Goal: Communication & Community: Answer question/provide support

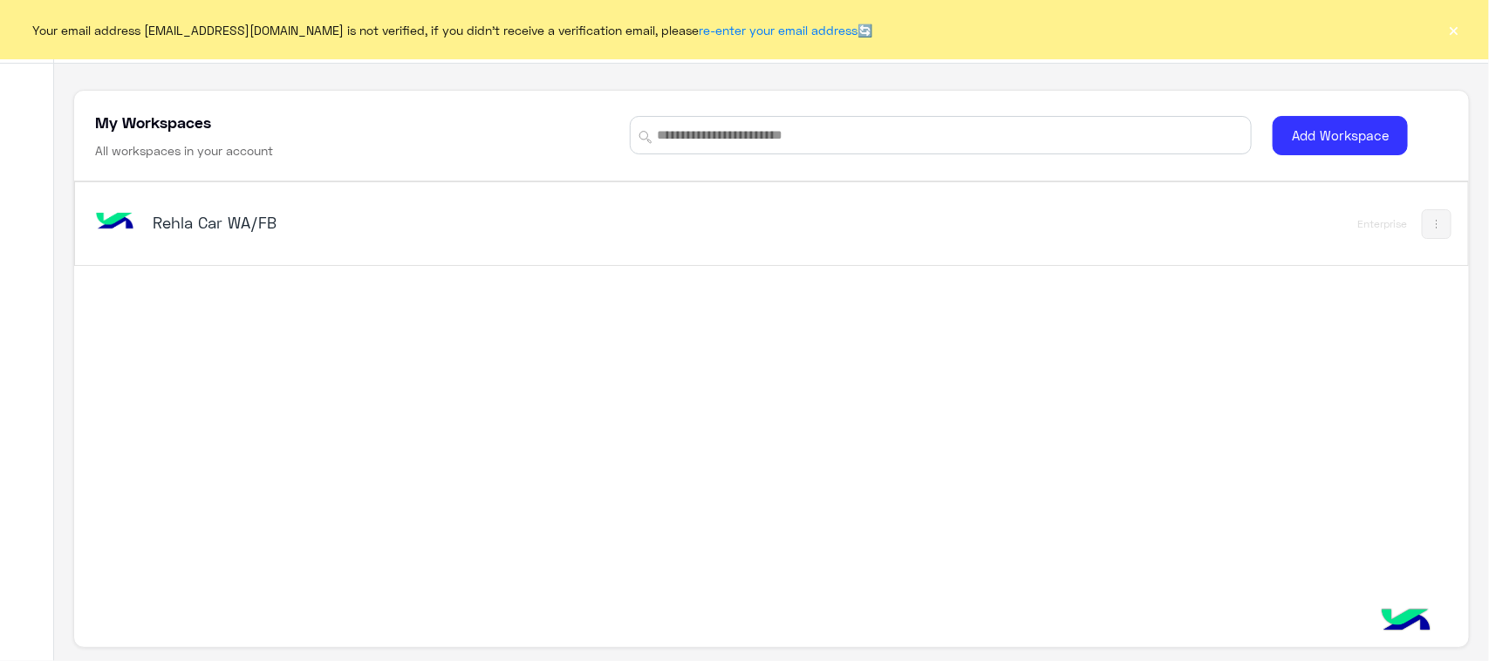
click at [1454, 32] on button "×" at bounding box center [1454, 29] width 17 height 17
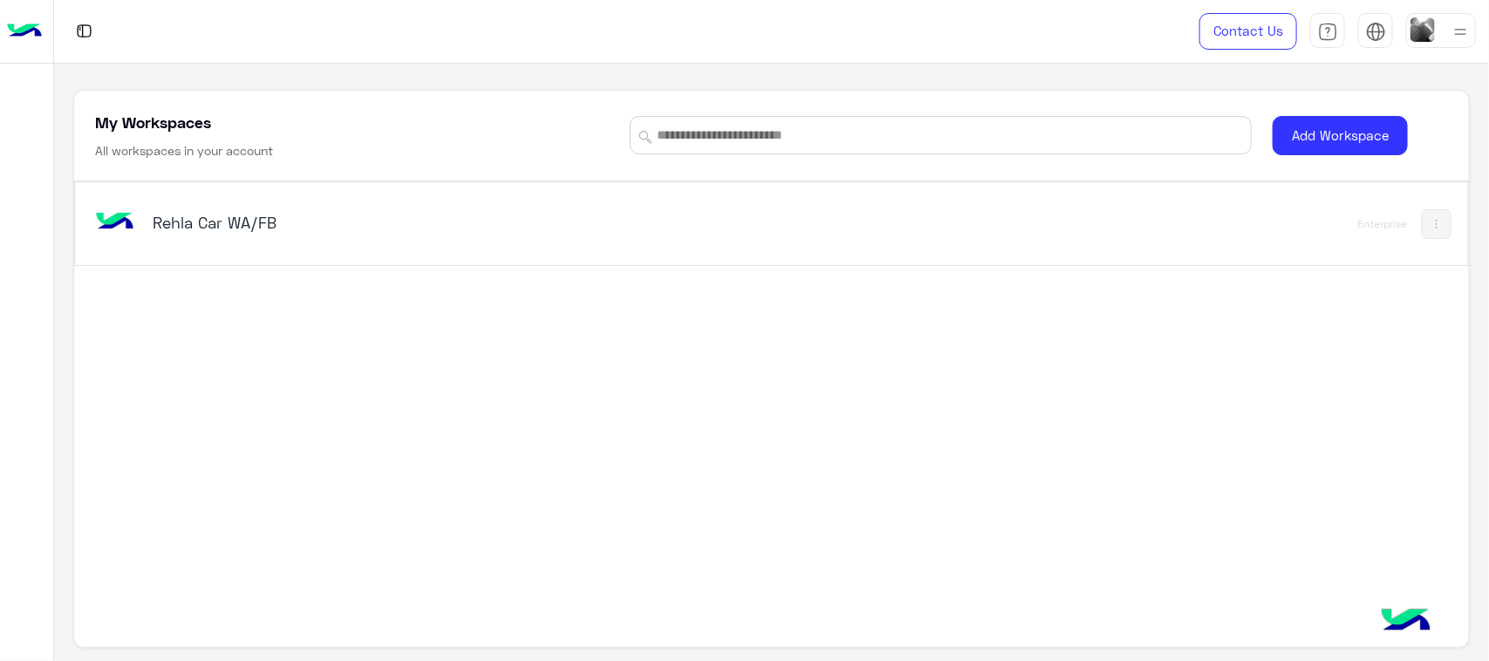
click at [158, 205] on div "Rehla Car WA/FB" at bounding box center [500, 224] width 816 height 51
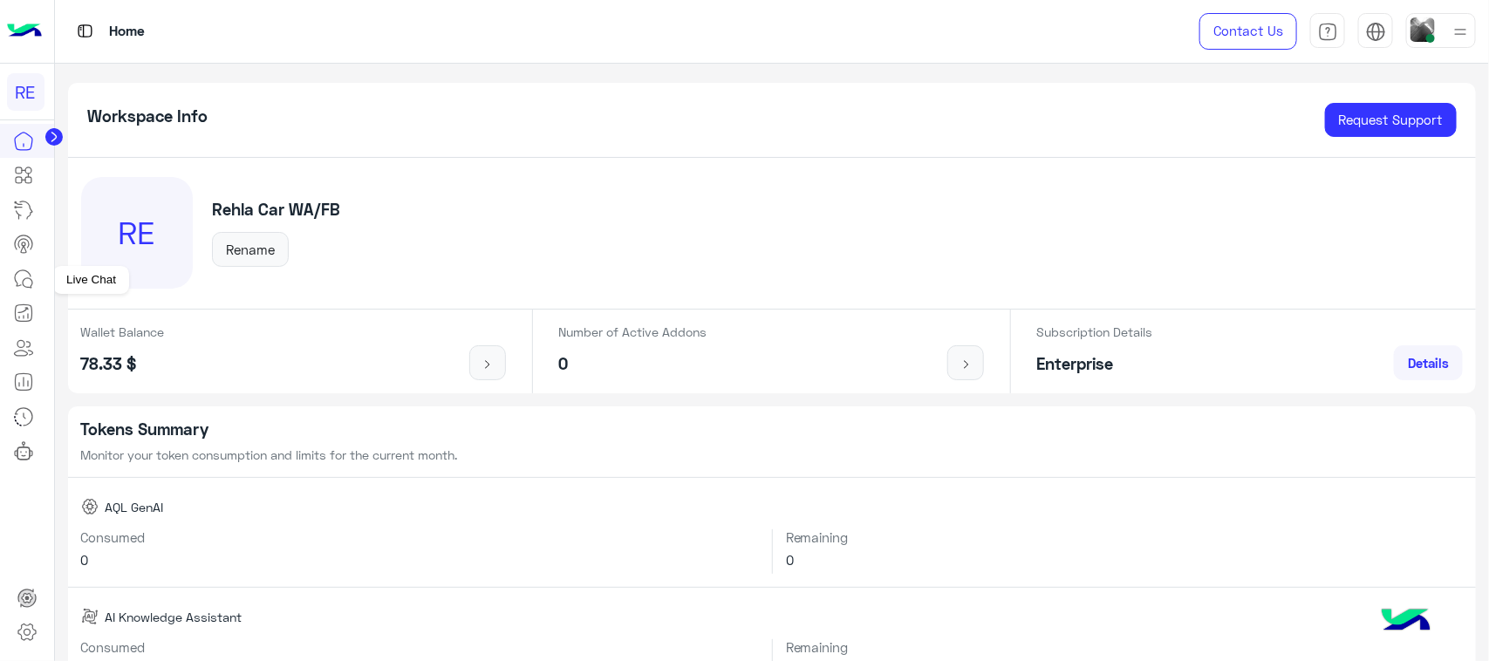
click at [24, 280] on icon at bounding box center [28, 283] width 10 height 10
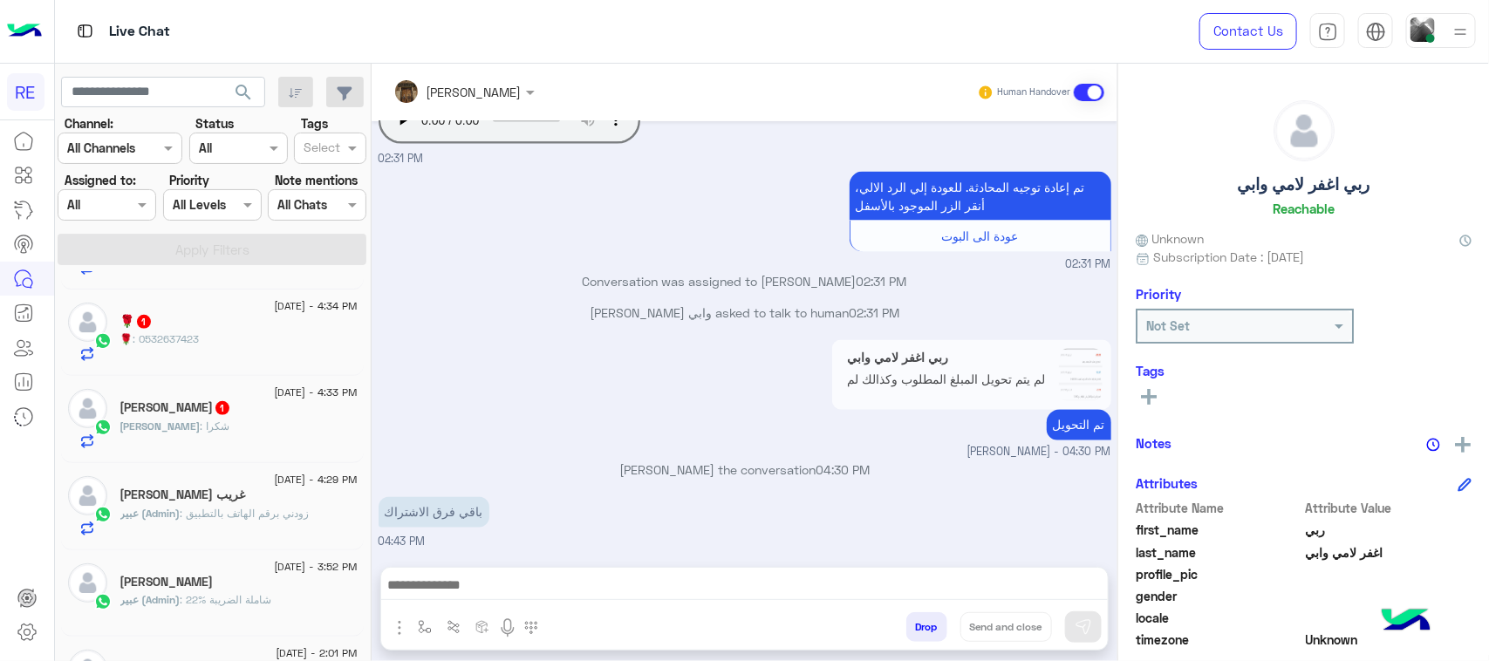
scroll to position [436, 0]
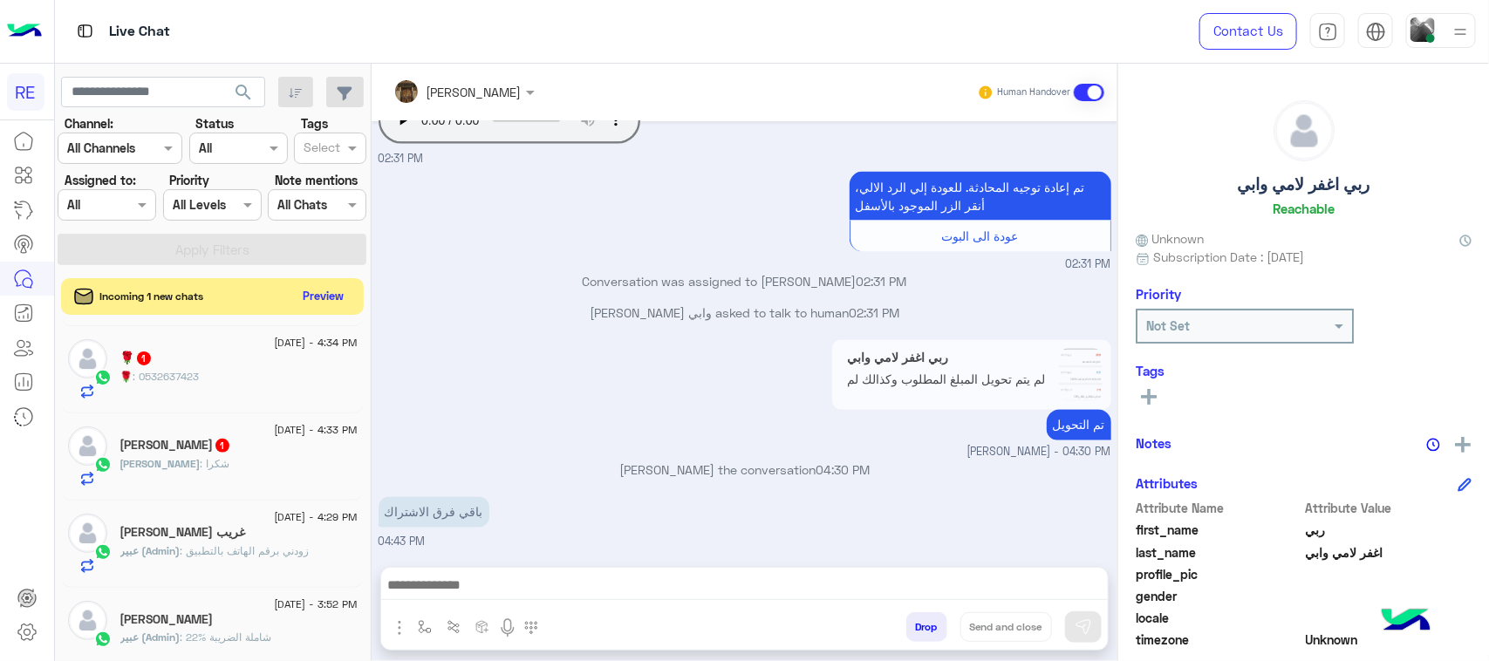
click at [325, 304] on button "Preview" at bounding box center [324, 296] width 54 height 24
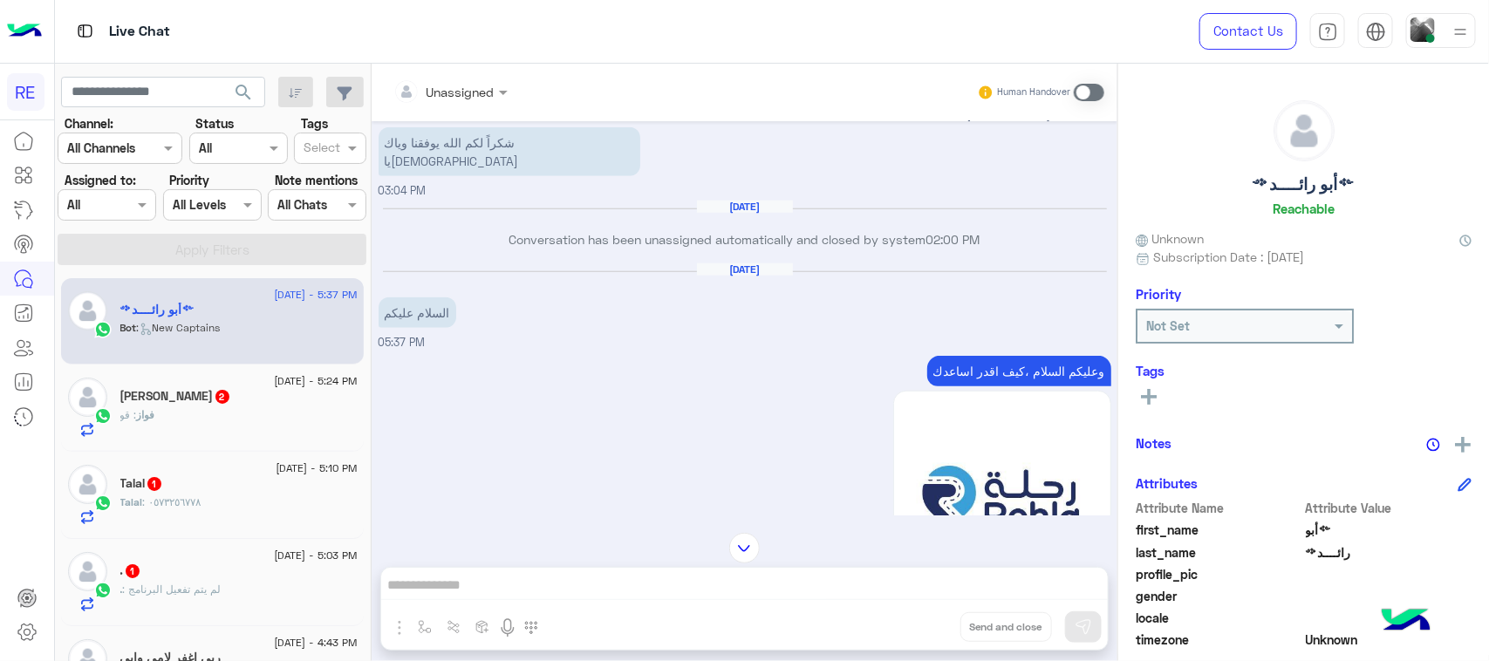
scroll to position [605, 0]
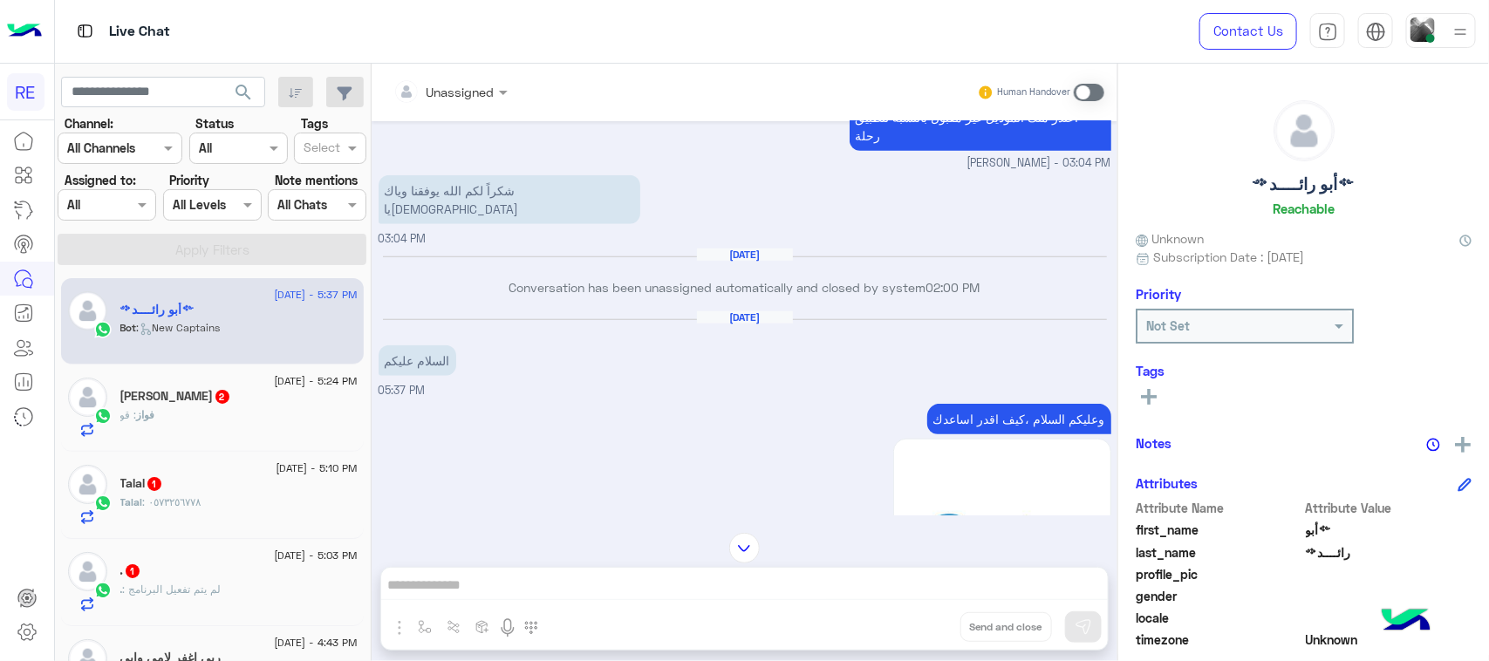
click at [1092, 87] on span at bounding box center [1089, 92] width 31 height 17
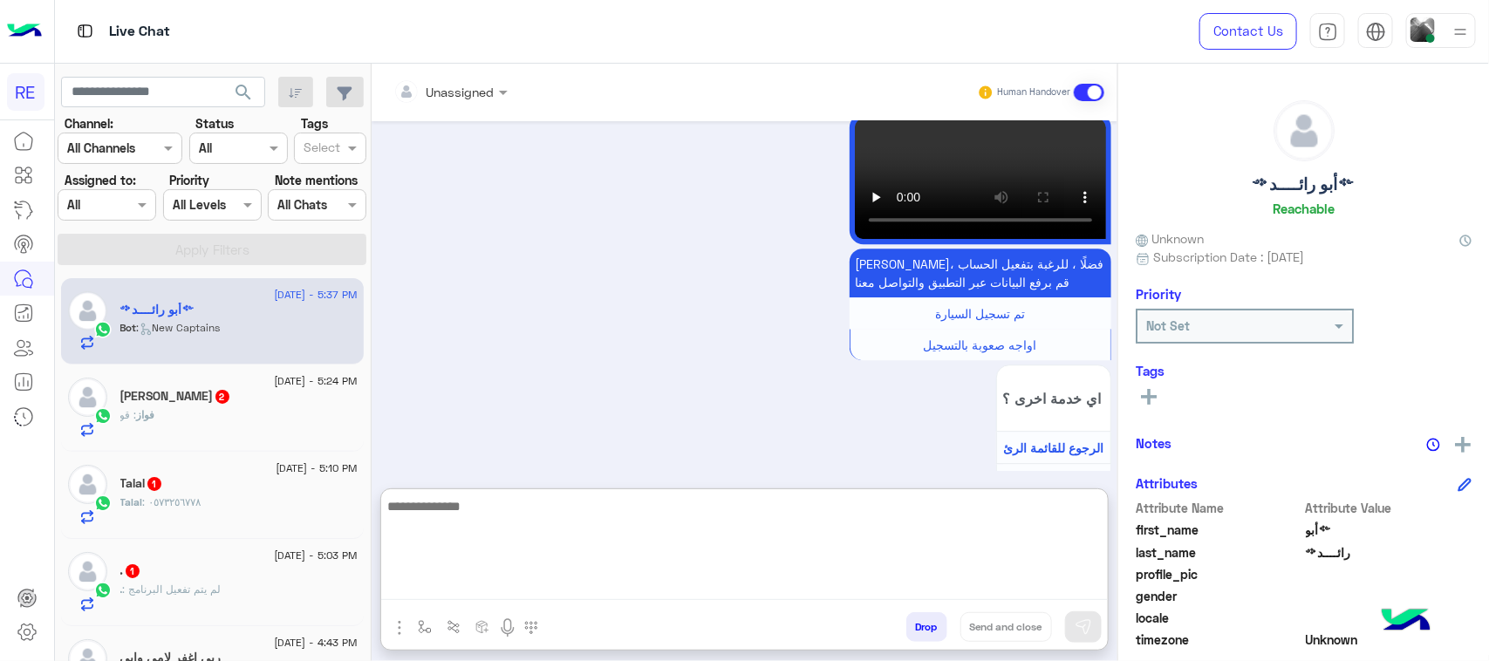
click at [717, 578] on textarea at bounding box center [744, 548] width 727 height 105
paste textarea "**********"
type textarea "**********"
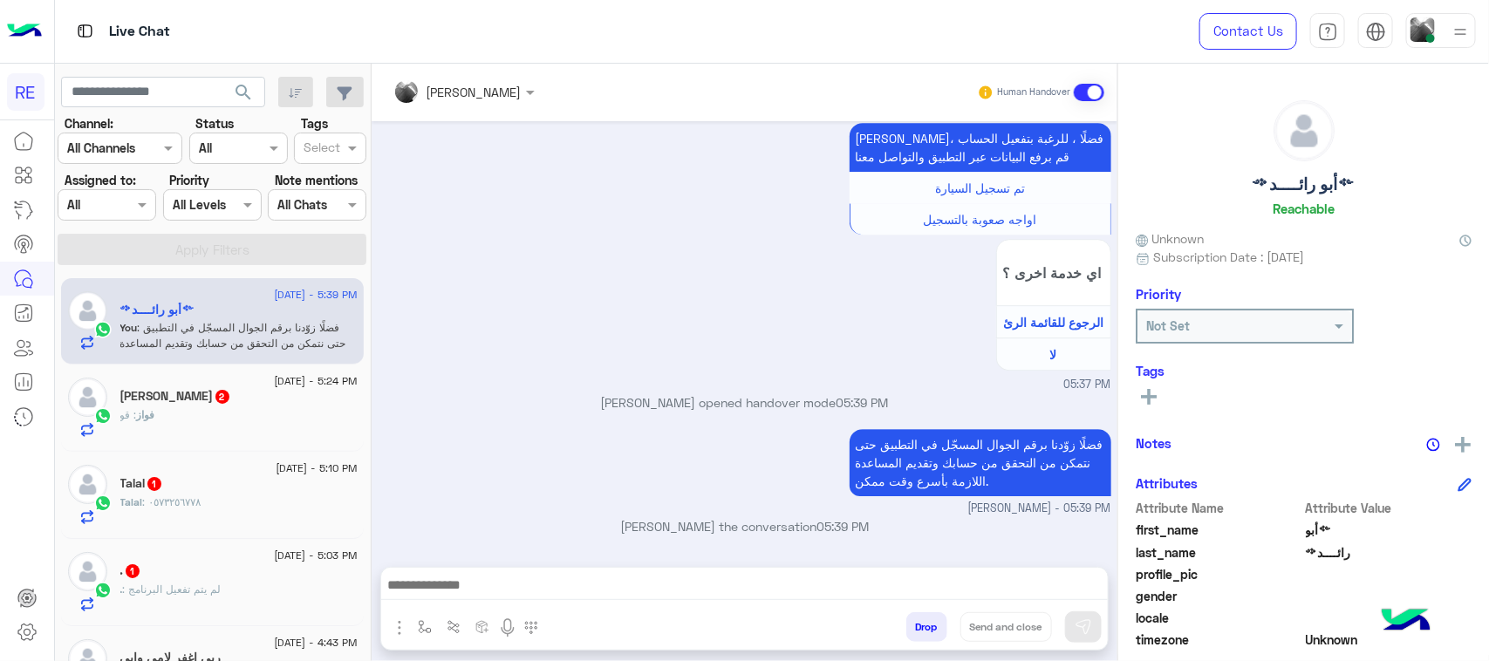
scroll to position [2348, 0]
click at [153, 415] on span "فواز" at bounding box center [146, 414] width 18 height 13
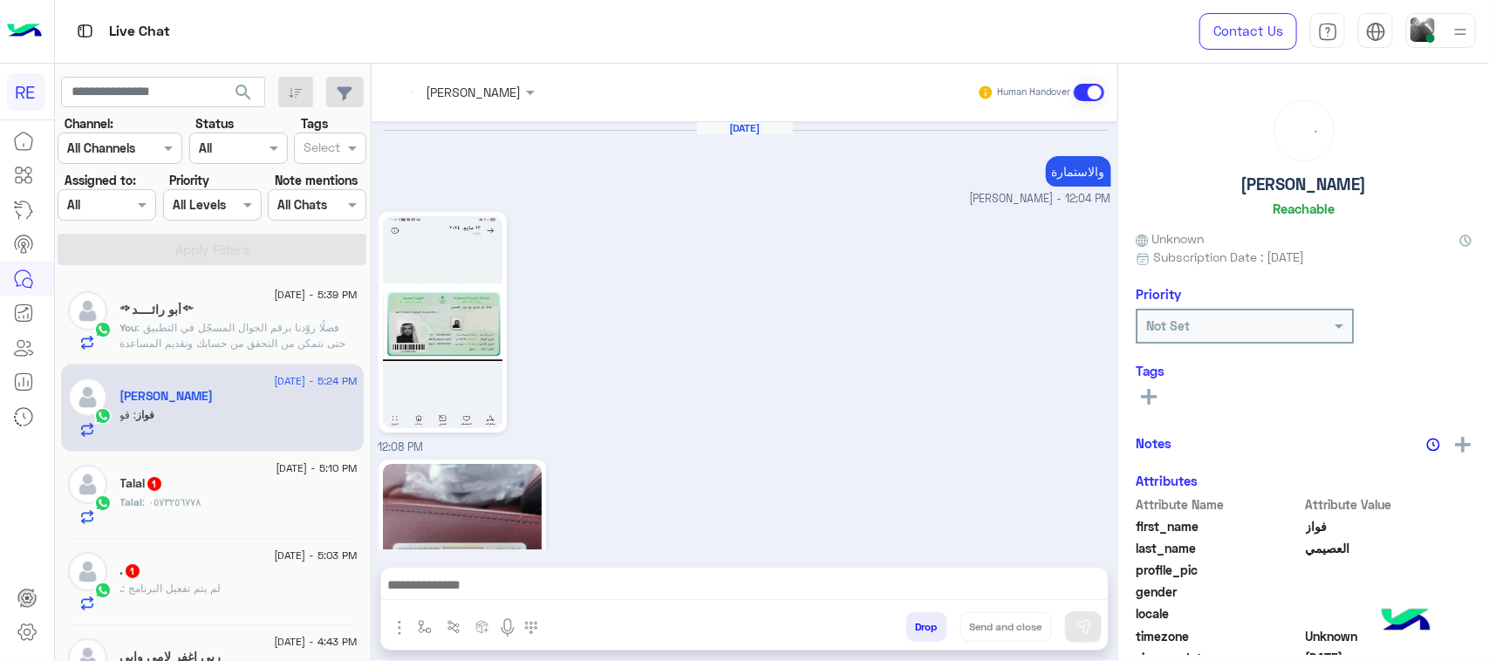
scroll to position [1528, 0]
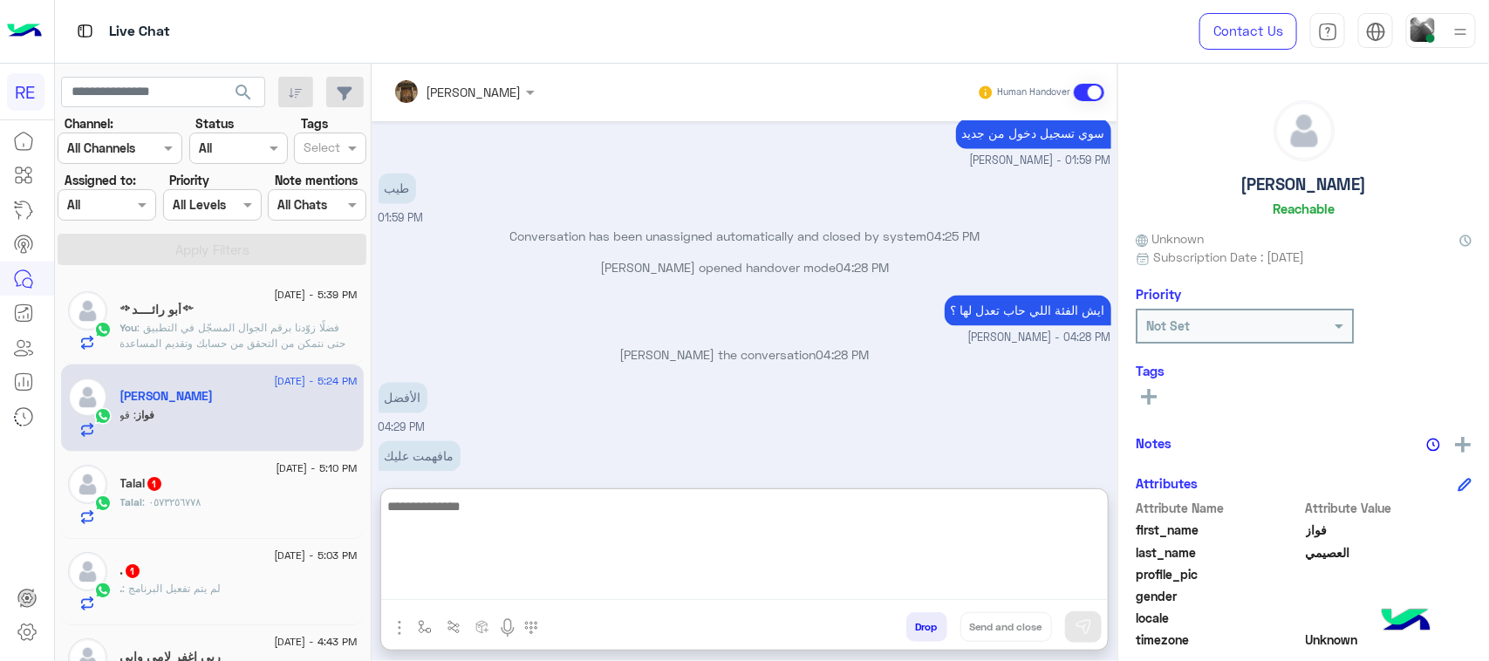
click at [559, 576] on textarea at bounding box center [744, 548] width 727 height 105
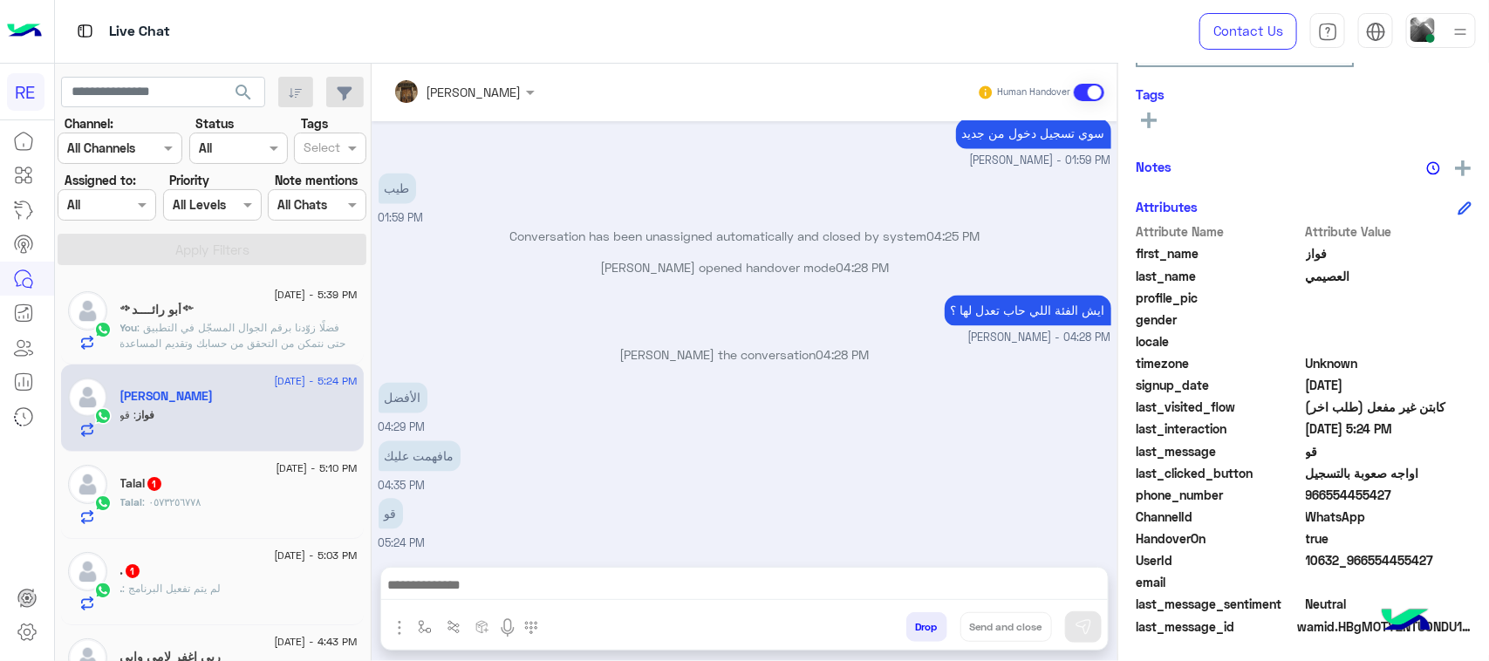
drag, startPoint x: 1424, startPoint y: 564, endPoint x: 1368, endPoint y: 560, distance: 55.9
click at [1363, 560] on span "10632_966554455427" at bounding box center [1389, 560] width 167 height 18
copy span "554455427"
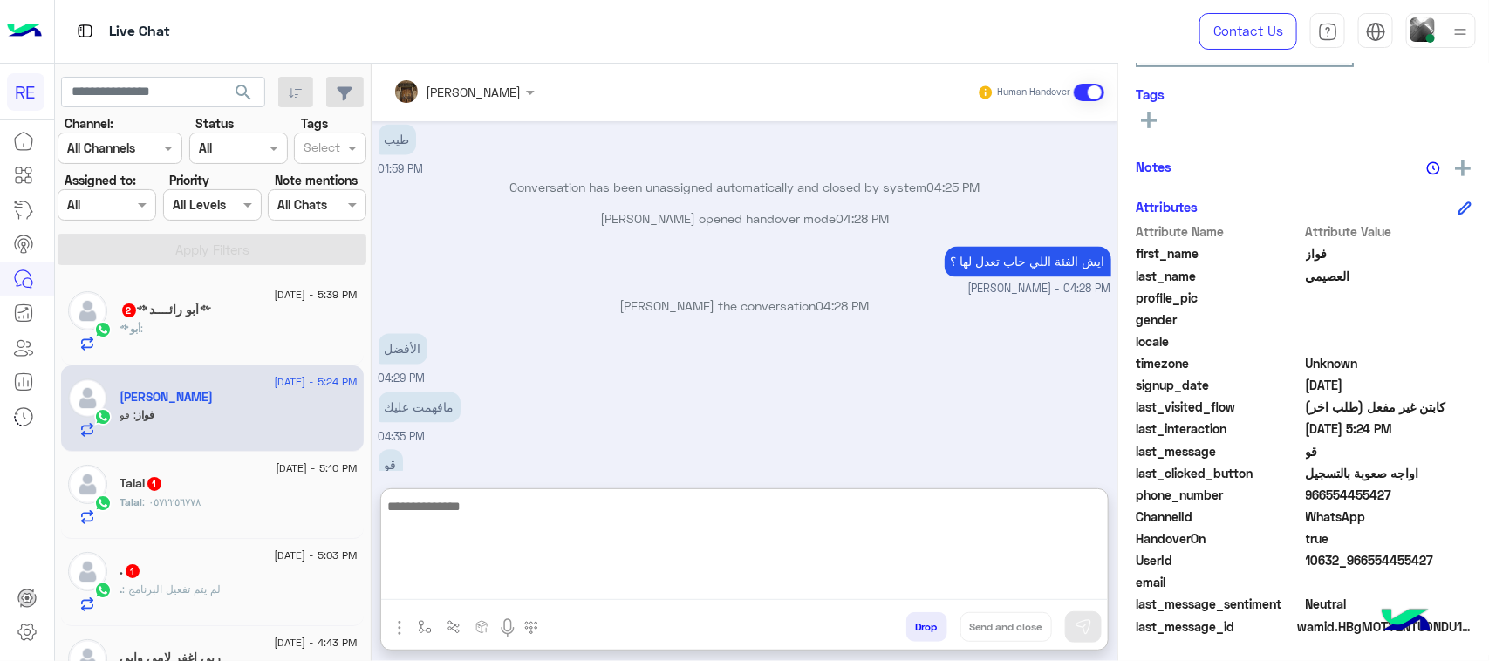
click at [572, 581] on textarea at bounding box center [744, 548] width 727 height 105
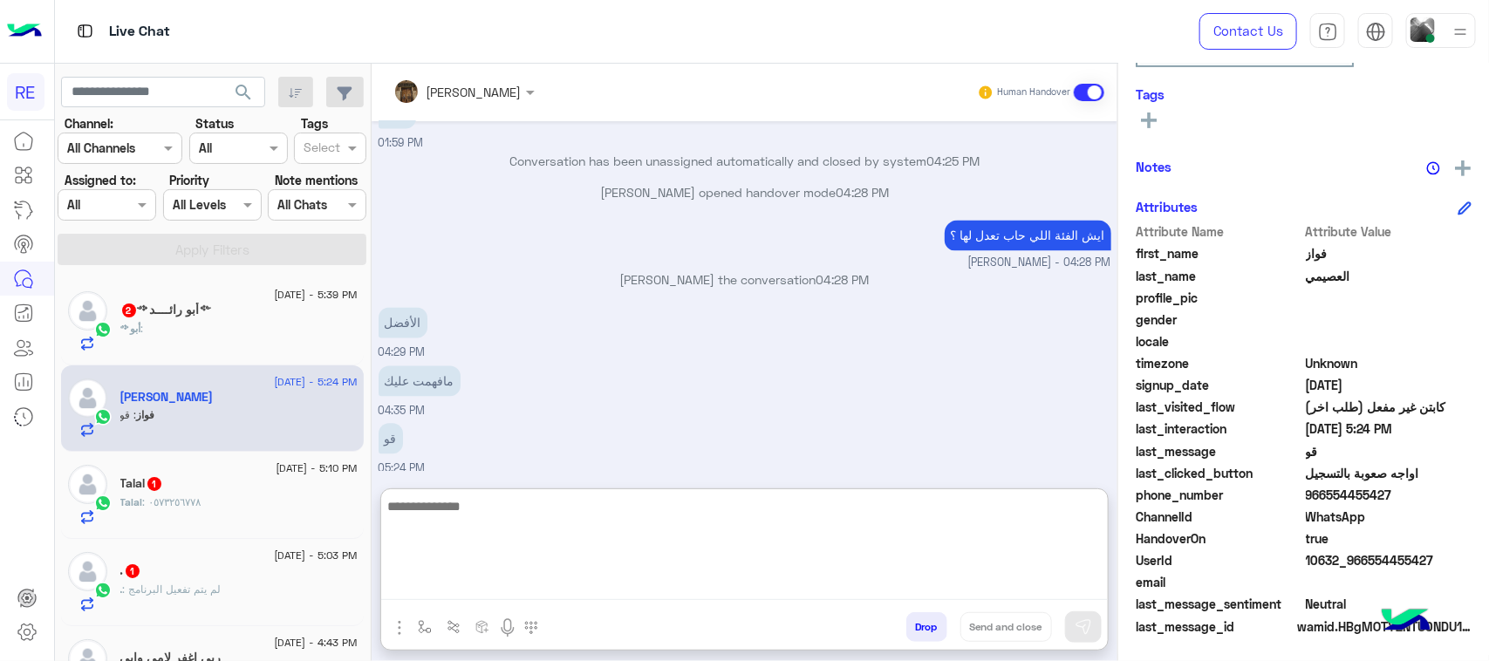
scroll to position [1606, 0]
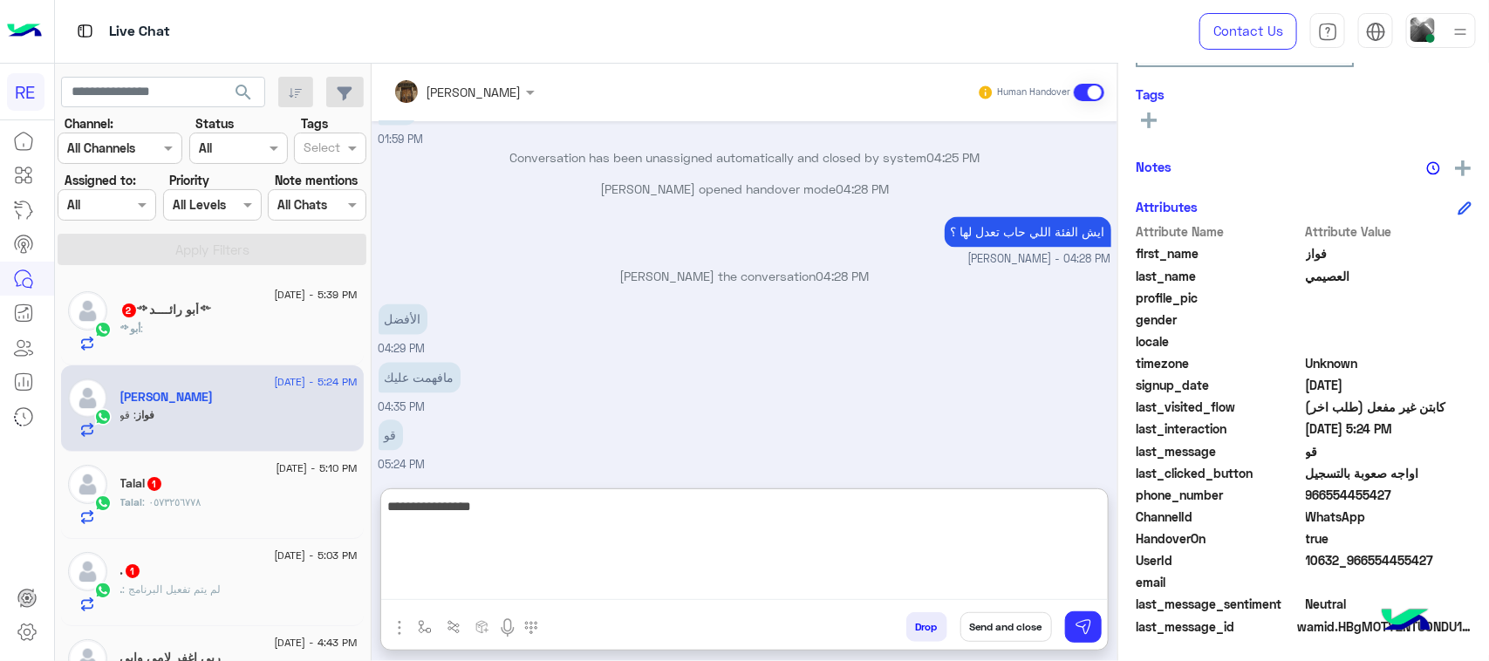
type textarea "**********"
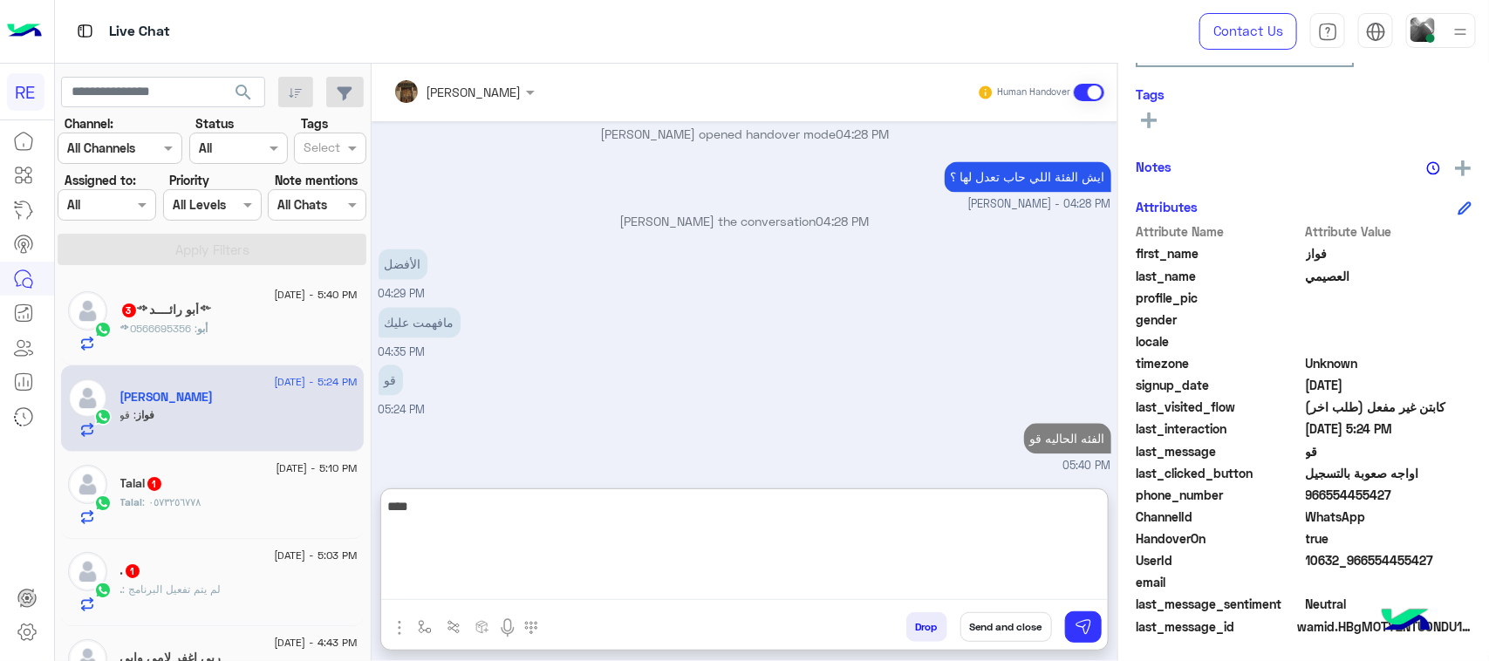
scroll to position [1693, 0]
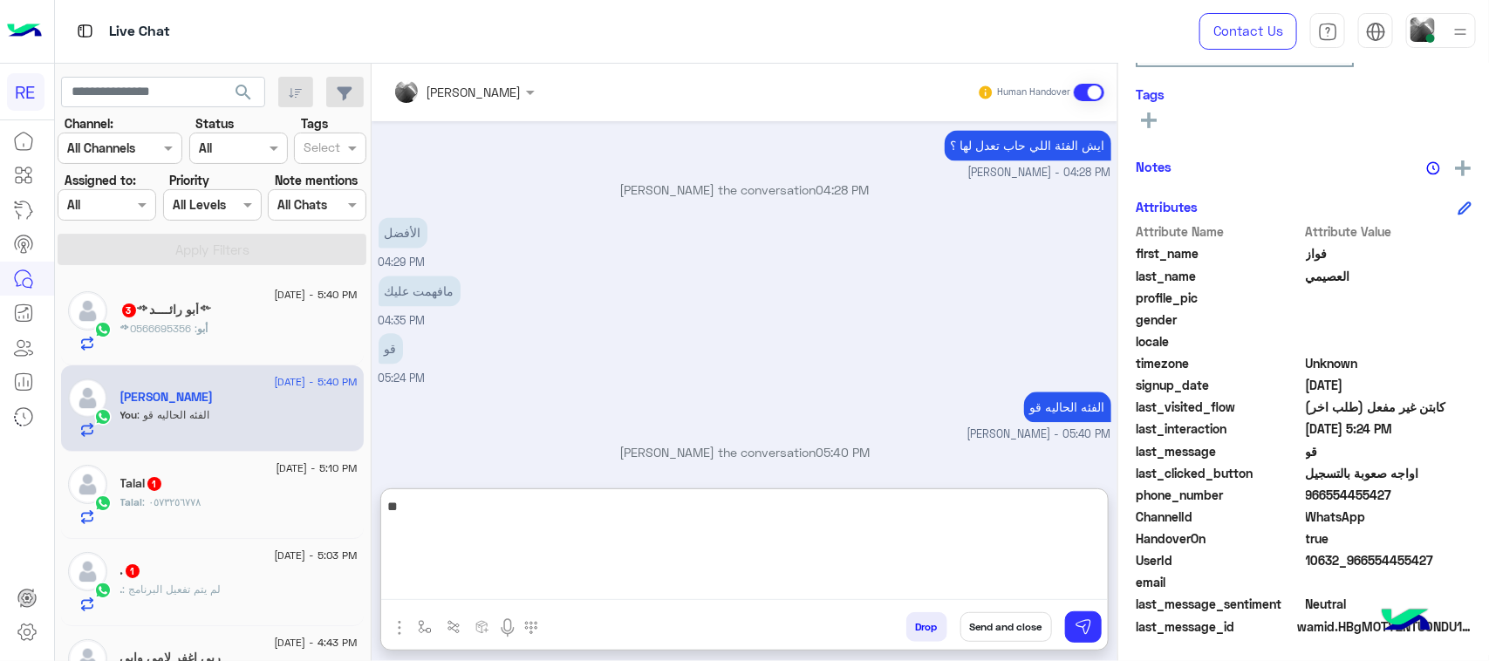
type textarea "*"
type textarea "**********"
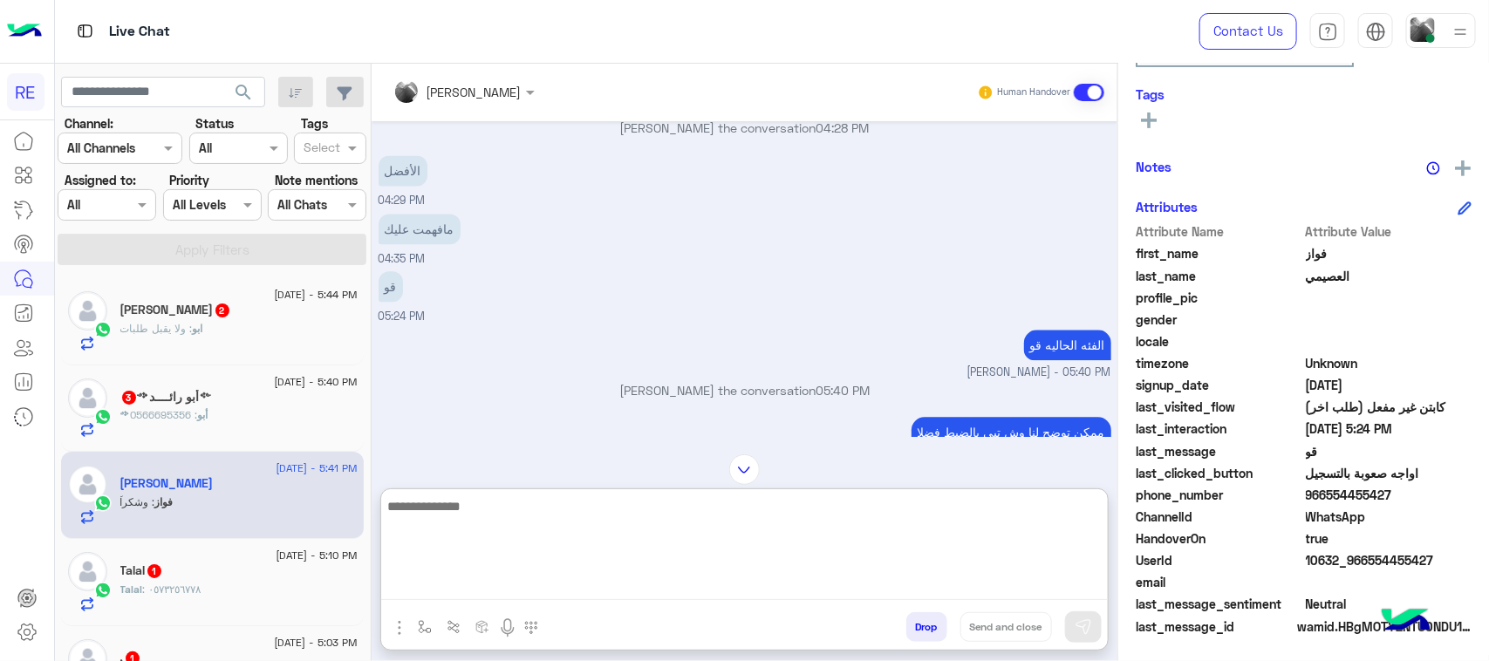
scroll to position [1864, 0]
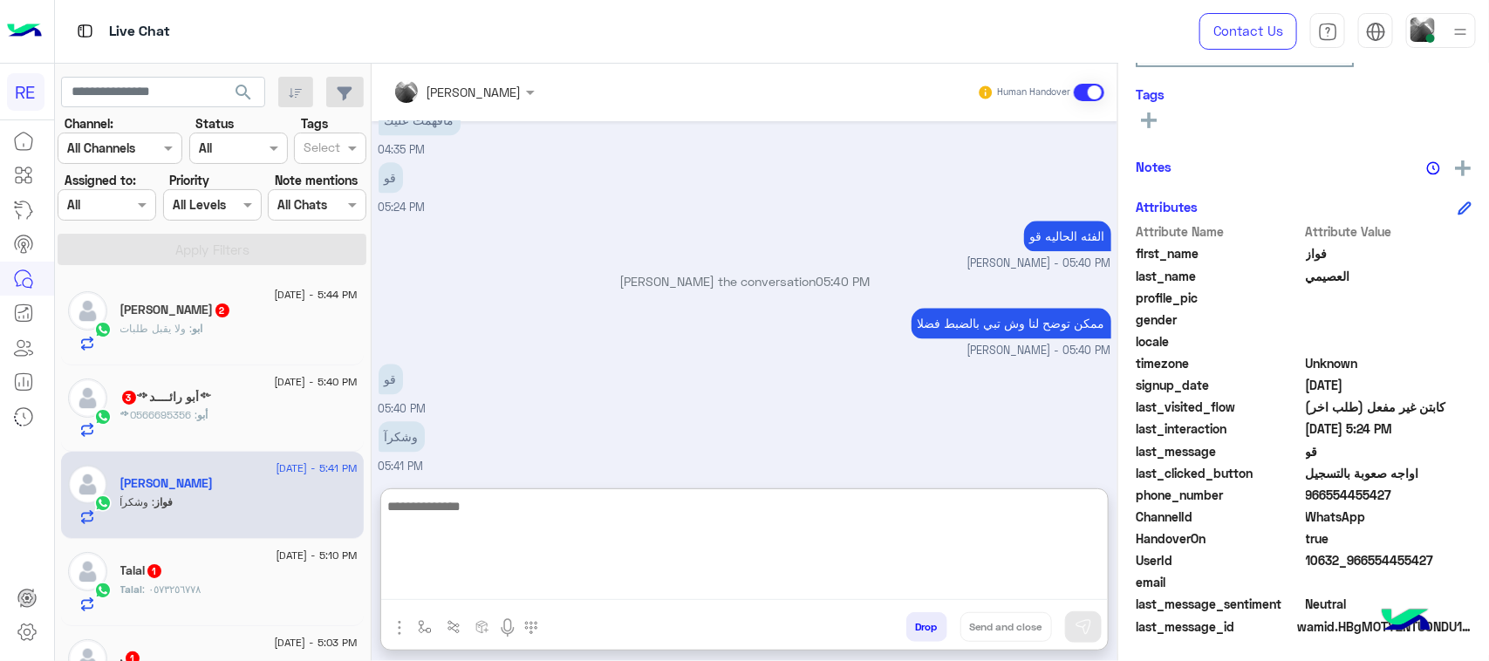
click at [482, 513] on textarea at bounding box center [744, 548] width 727 height 105
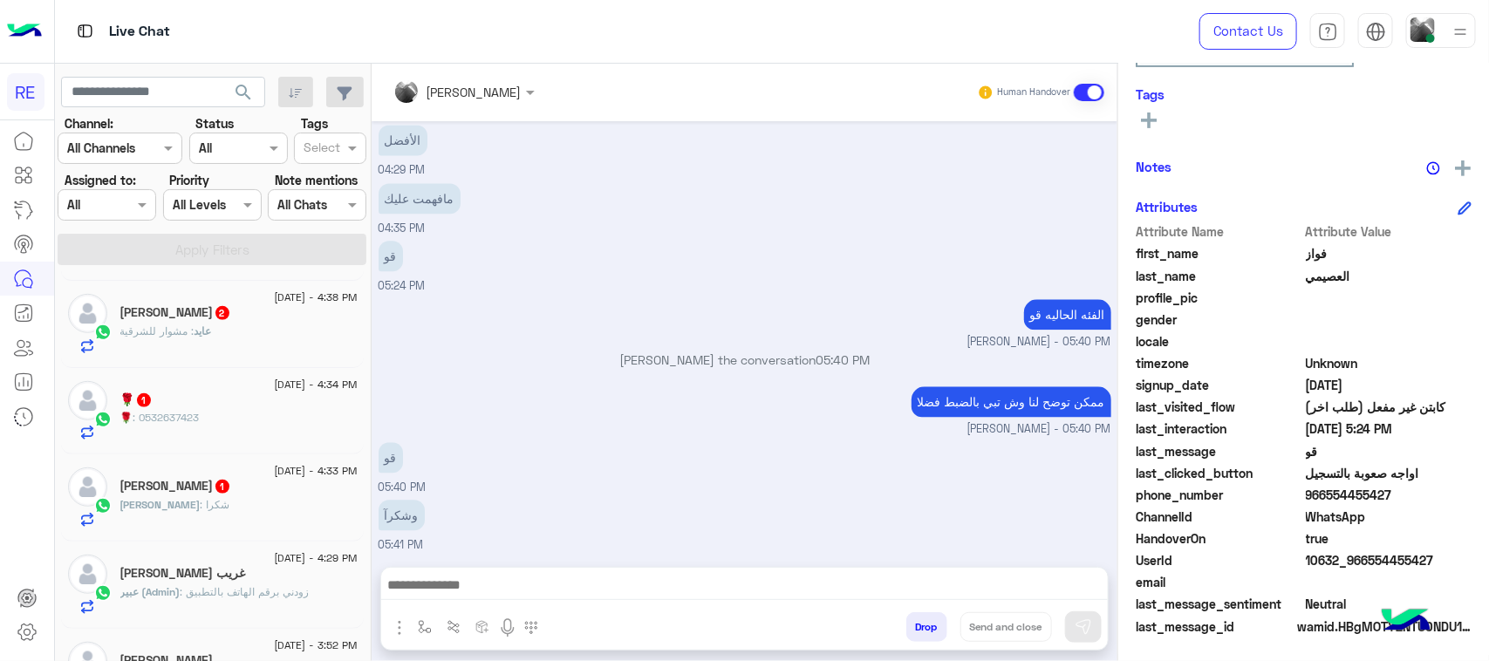
scroll to position [436, 0]
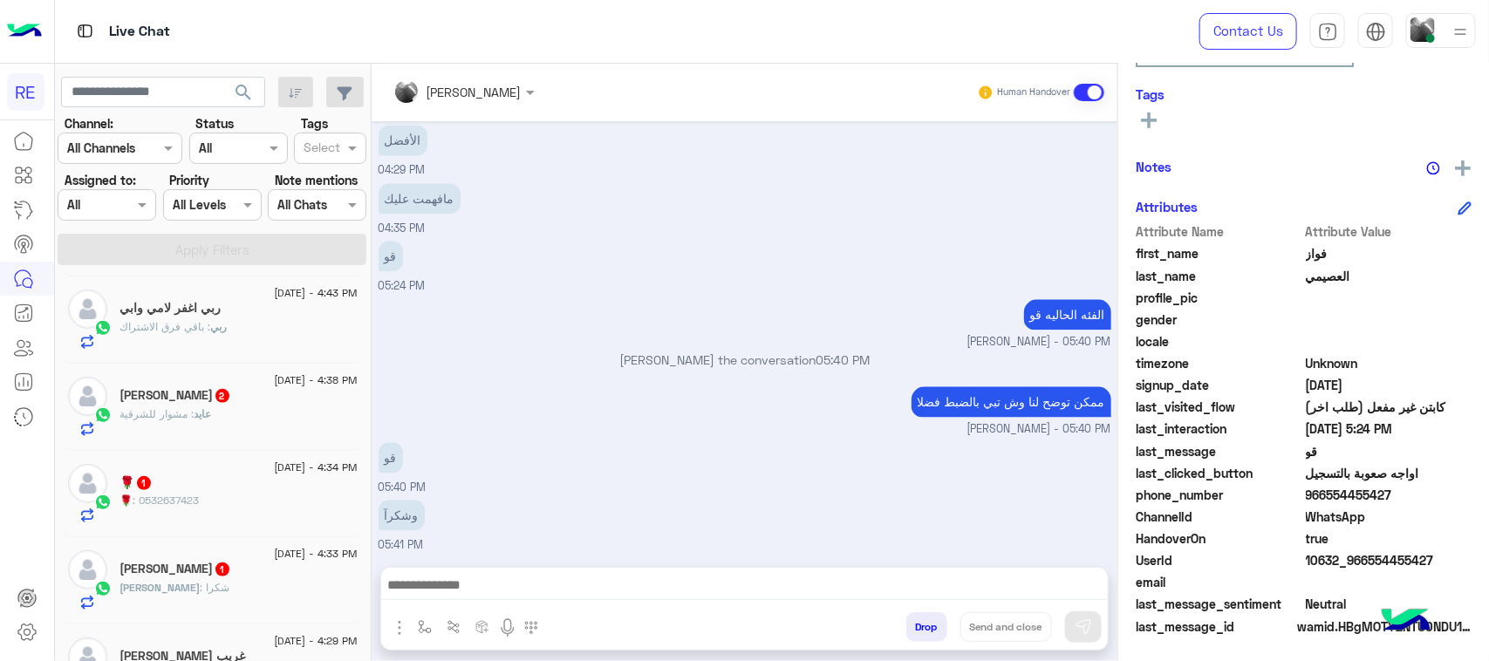
click at [236, 406] on div "[PERSON_NAME] 2" at bounding box center [238, 397] width 237 height 18
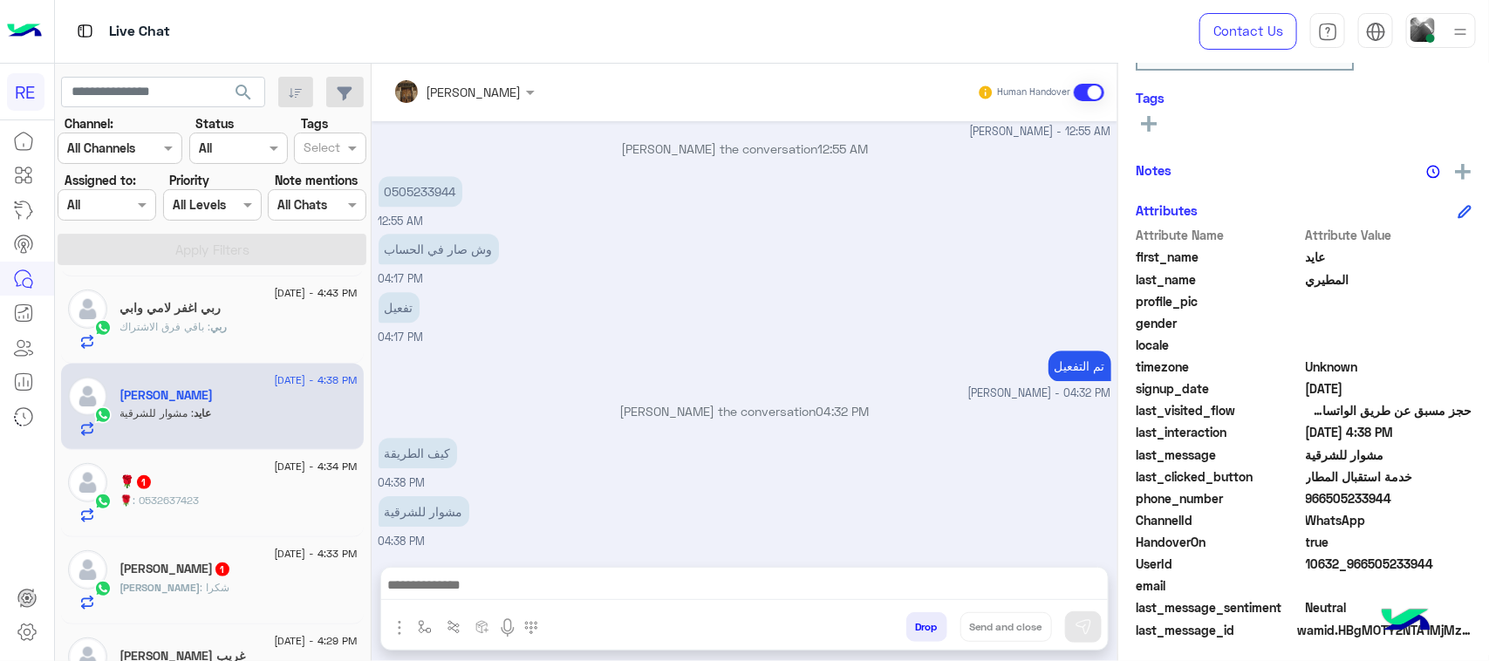
scroll to position [277, 0]
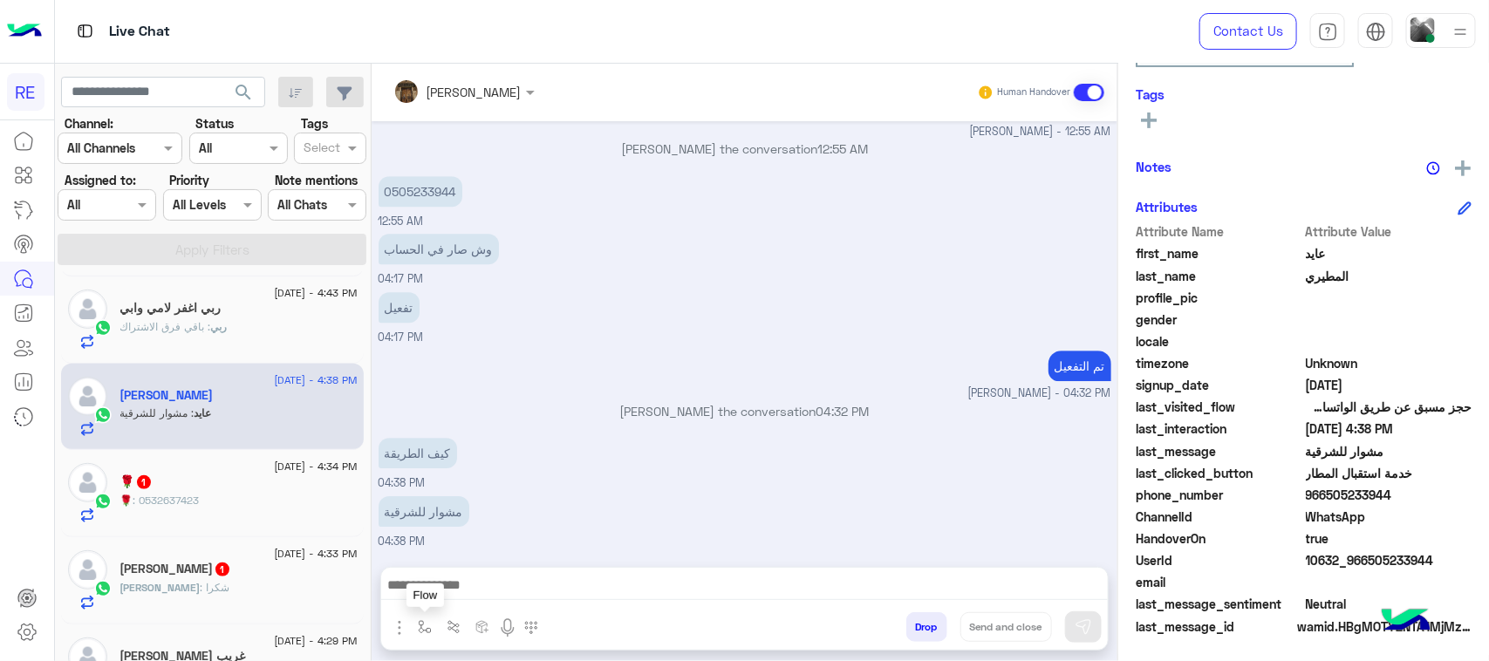
click at [413, 625] on button "button" at bounding box center [425, 626] width 29 height 29
click at [446, 571] on div "enter flow name" at bounding box center [477, 589] width 133 height 46
click at [455, 581] on input "text" at bounding box center [456, 589] width 72 height 20
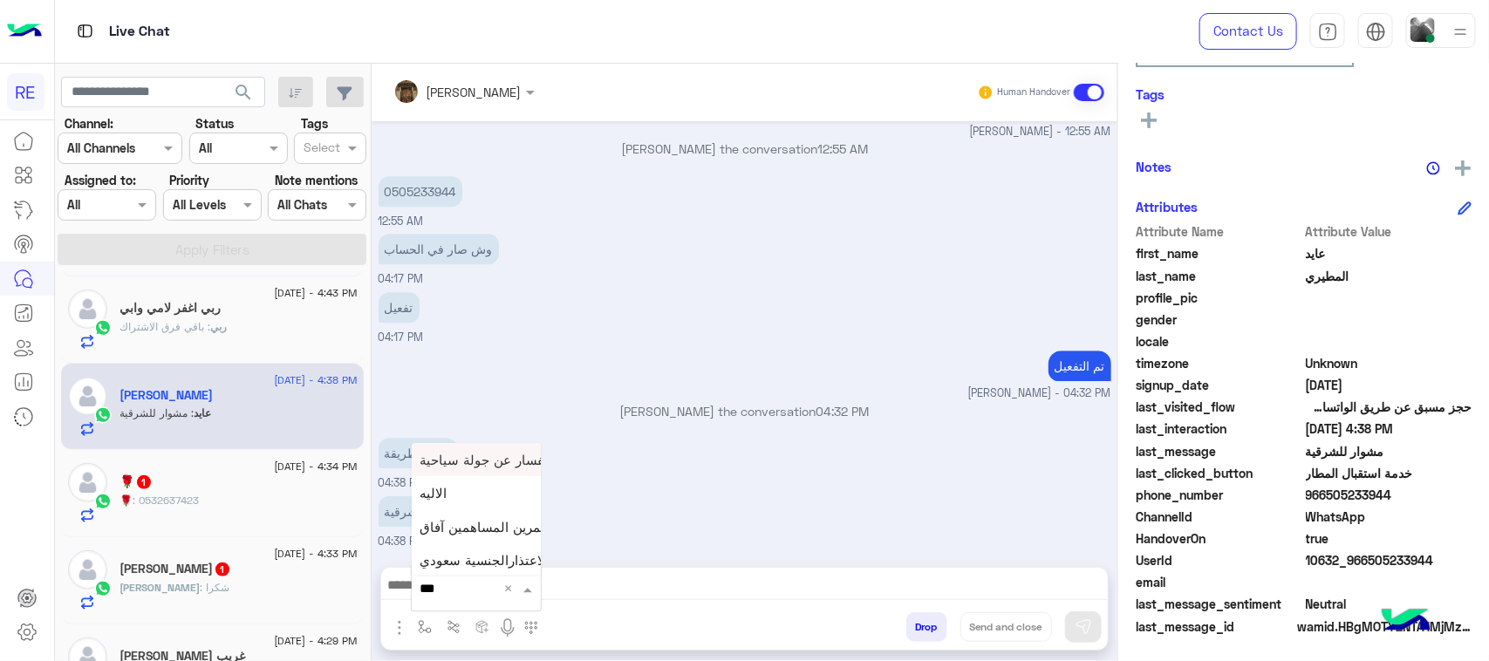
type input "****"
click at [450, 533] on div "الاليه" at bounding box center [476, 524] width 129 height 34
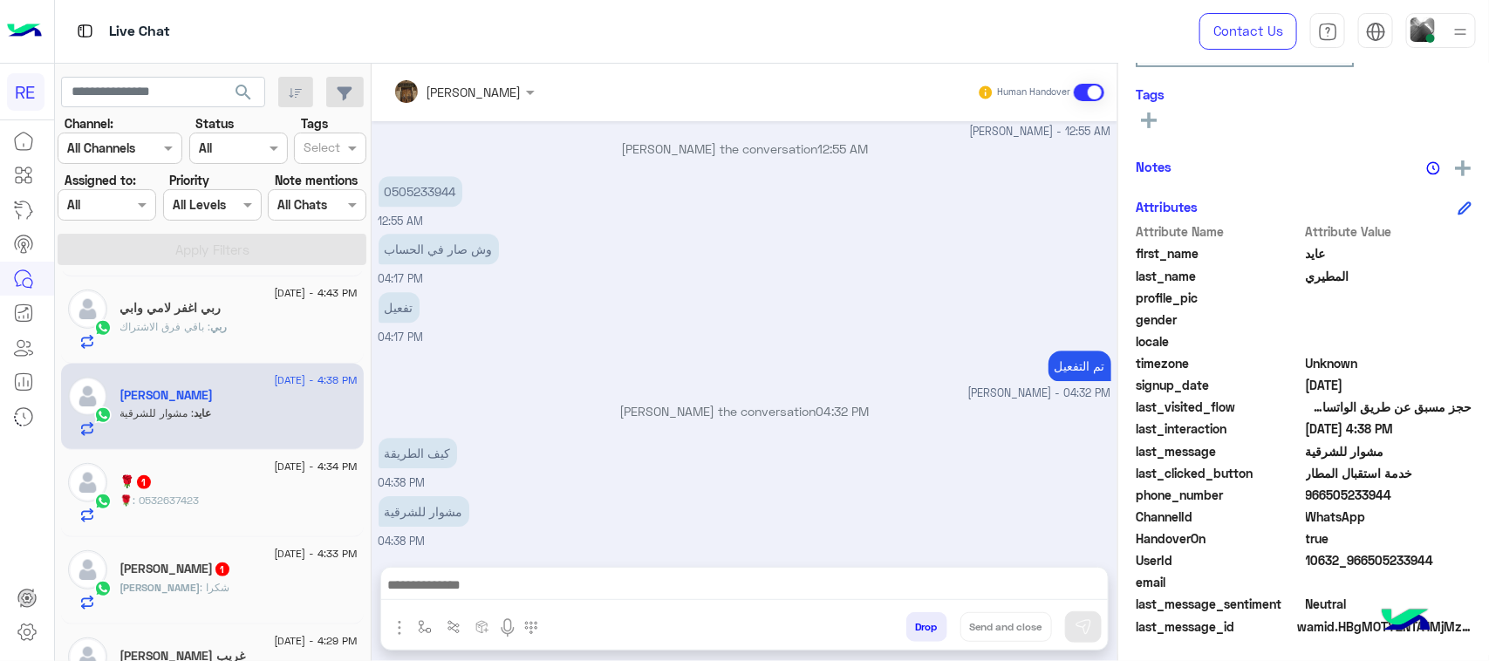
type textarea "**********"
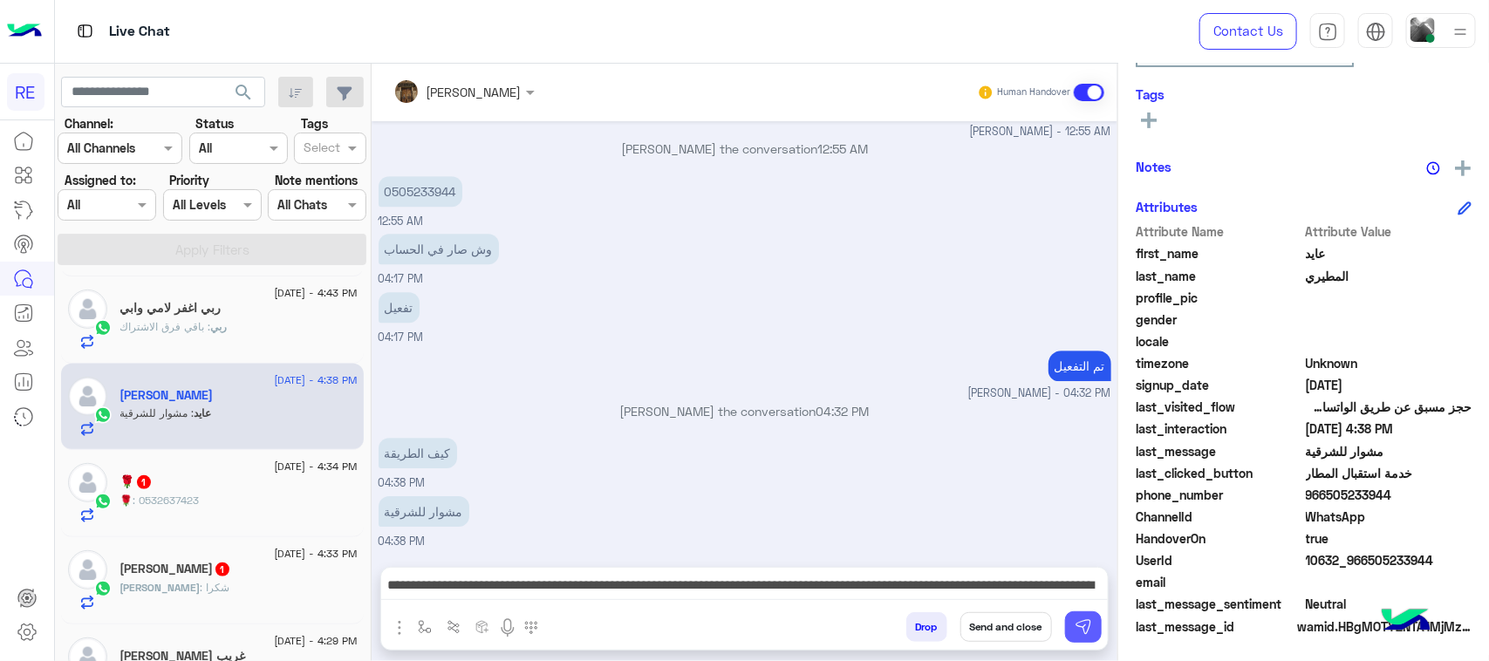
click at [1080, 622] on img at bounding box center [1083, 627] width 17 height 17
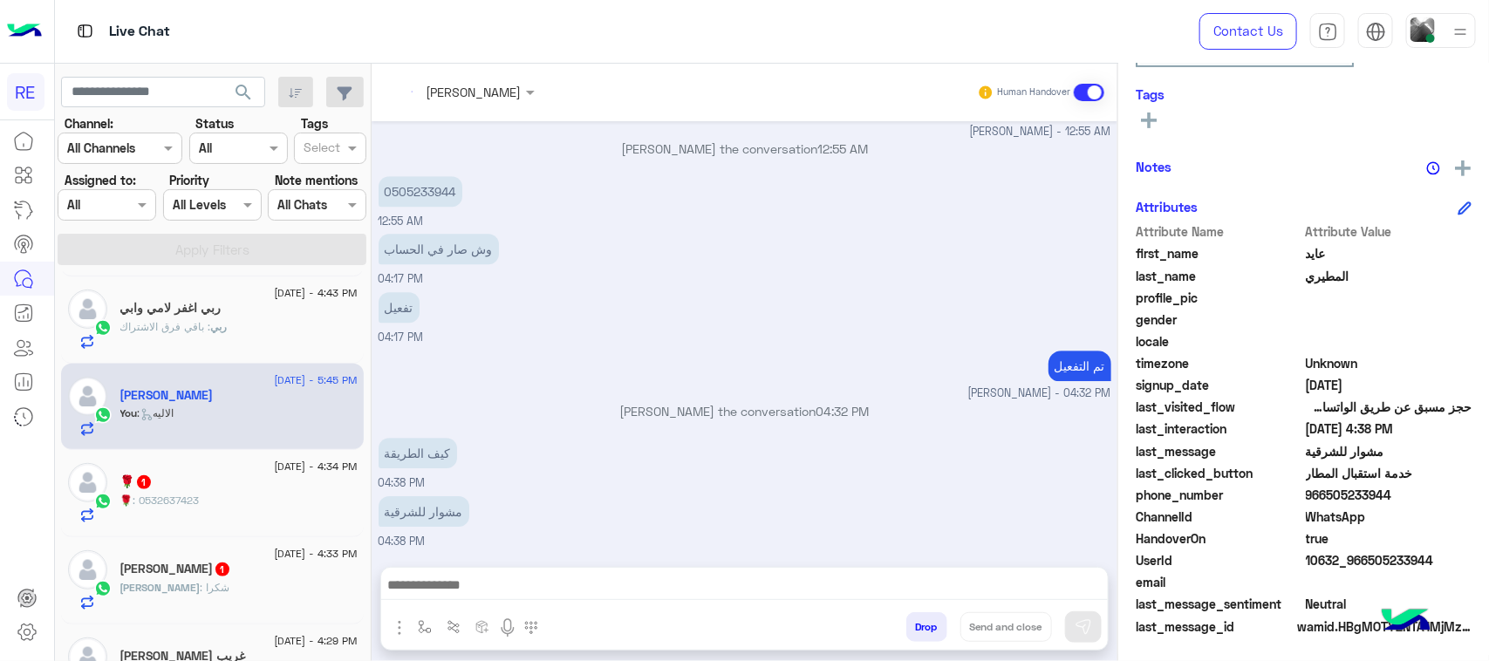
scroll to position [2930, 0]
